Goal: Task Accomplishment & Management: Use online tool/utility

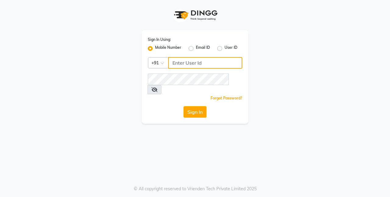
click at [198, 62] on input "Username" at bounding box center [205, 63] width 74 height 12
click at [173, 63] on input "643101208" at bounding box center [205, 63] width 74 height 12
click at [171, 63] on input "643101208" at bounding box center [205, 63] width 74 height 12
type input "9643101208"
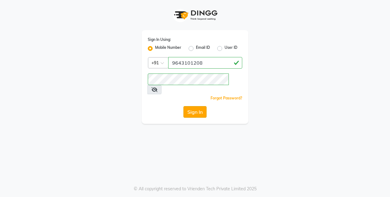
click at [197, 106] on button "Sign In" at bounding box center [194, 112] width 23 height 12
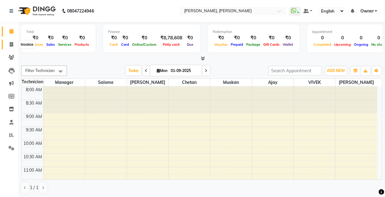
click at [13, 44] on span at bounding box center [11, 44] width 11 height 7
select select "5749"
select select "service"
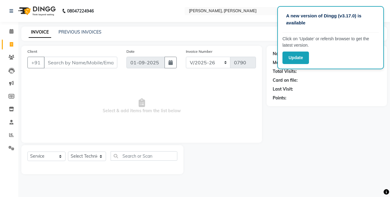
click at [346, 125] on div "Name: Membership: Total Visits: Card on file: Last Visit: Points:" at bounding box center [328, 110] width 125 height 128
click at [328, 74] on div "Total Visits:" at bounding box center [326, 71] width 108 height 6
click at [282, 114] on div "Name: Membership: Total Visits: Card on file: Last Visit: Points:" at bounding box center [328, 110] width 125 height 128
